Goal: Transaction & Acquisition: Subscribe to service/newsletter

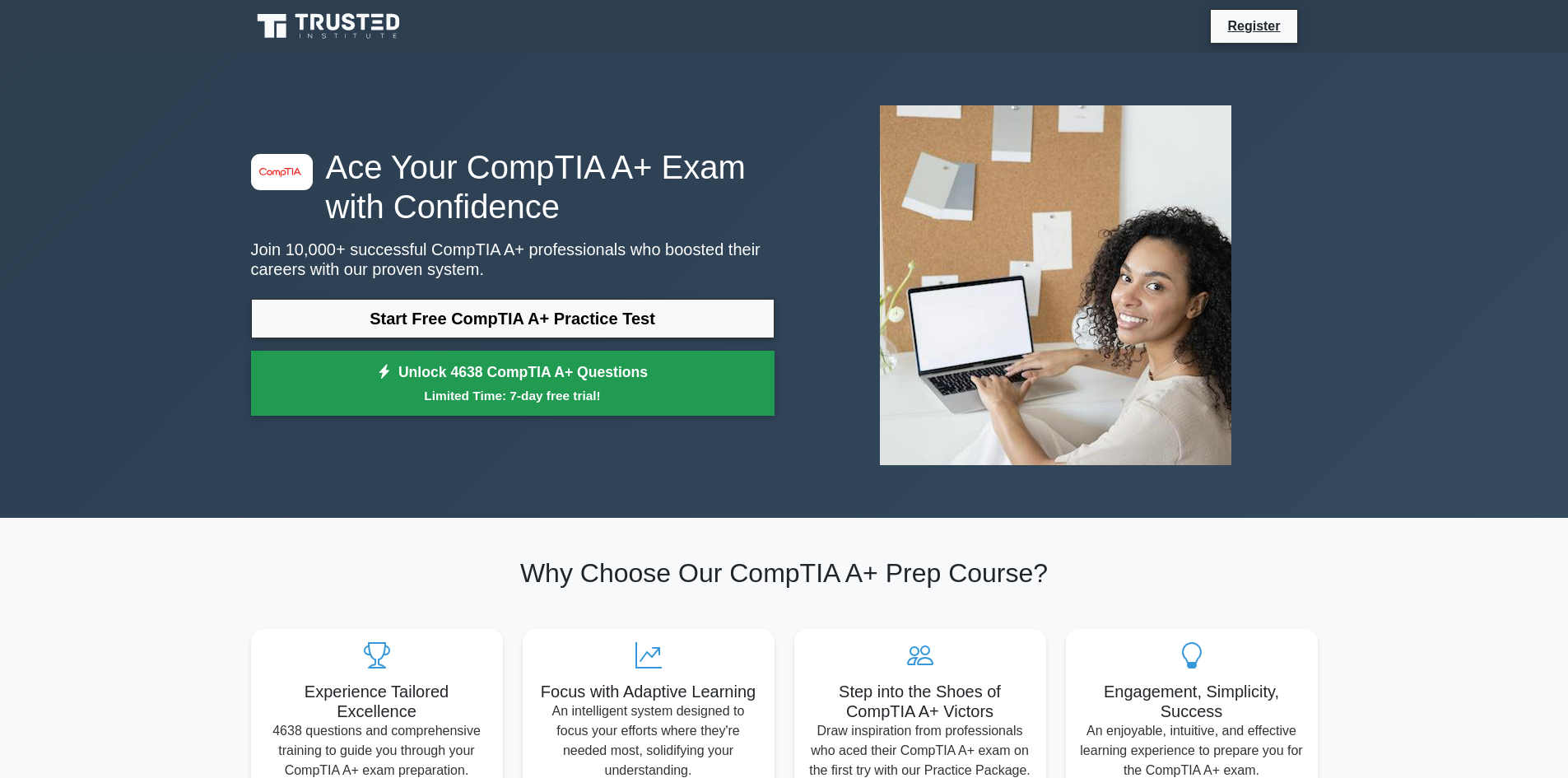
click at [586, 386] on small "Limited Time: 7-day free trial!" at bounding box center [513, 395] width 483 height 19
click at [517, 398] on small "Limited Time: 7-day free trial!" at bounding box center [513, 395] width 483 height 19
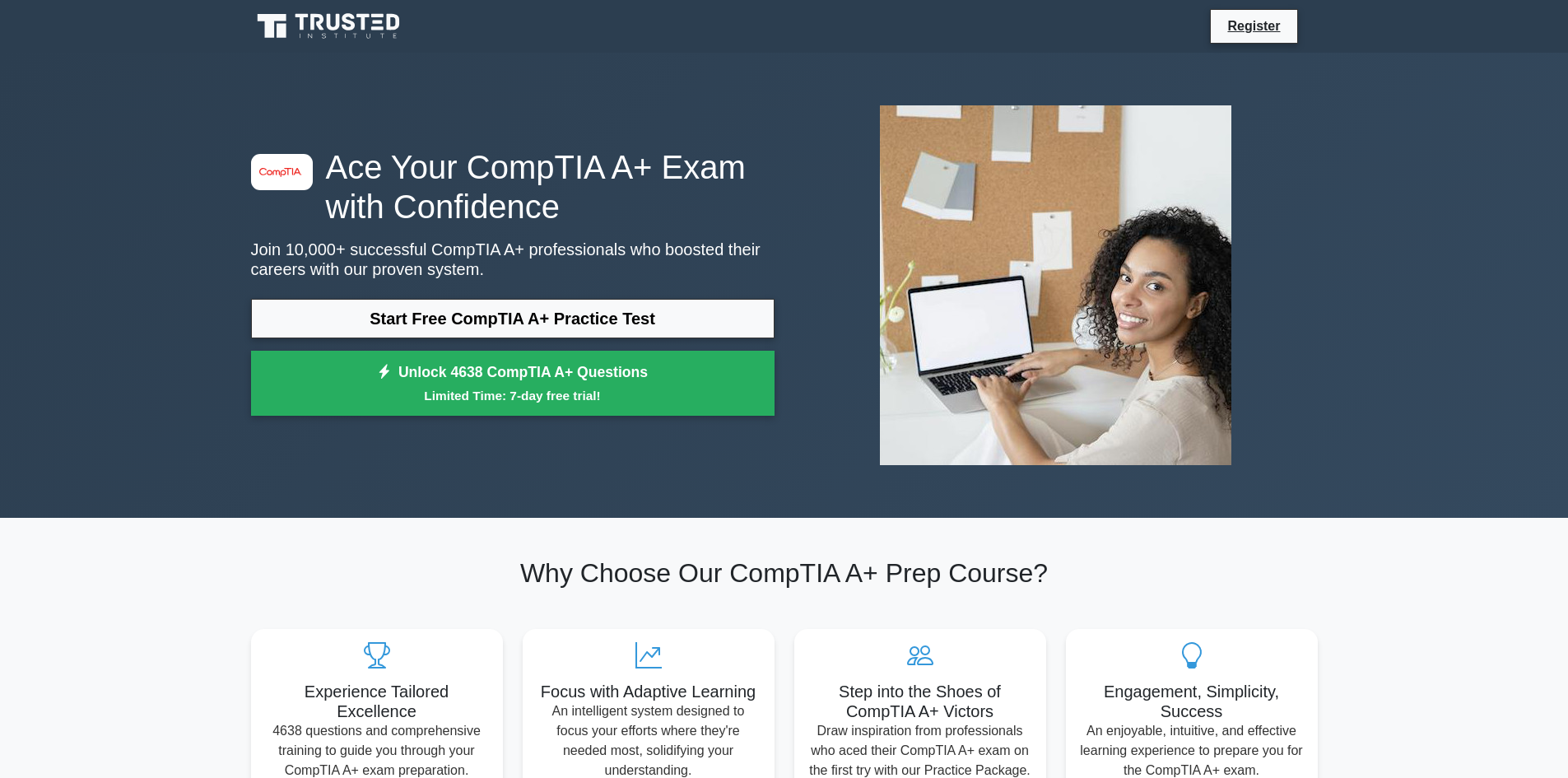
click at [306, 25] on icon at bounding box center [330, 26] width 158 height 31
